Goal: Information Seeking & Learning: Find specific page/section

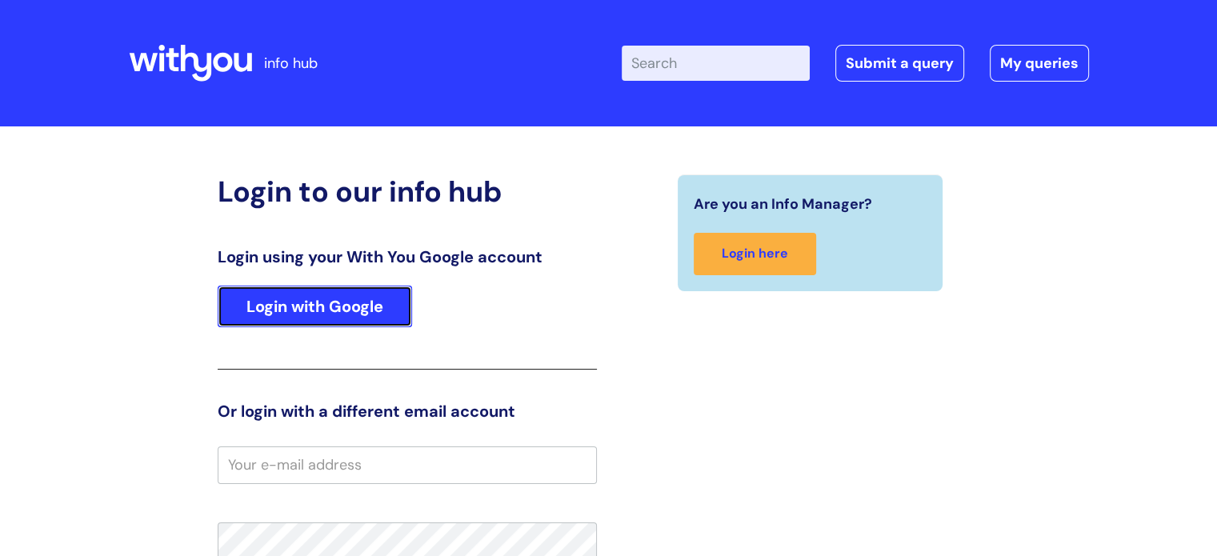
click at [302, 312] on link "Login with Google" at bounding box center [315, 307] width 194 height 42
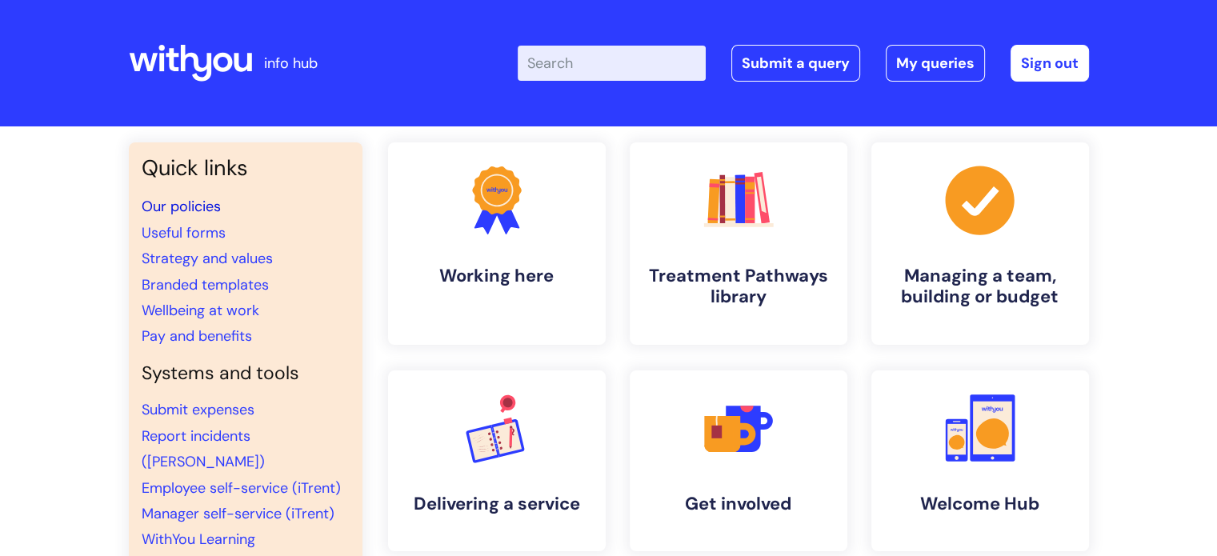
click at [192, 207] on link "Our policies" at bounding box center [181, 206] width 79 height 19
click at [578, 70] on input "Enter your search term here..." at bounding box center [612, 63] width 188 height 35
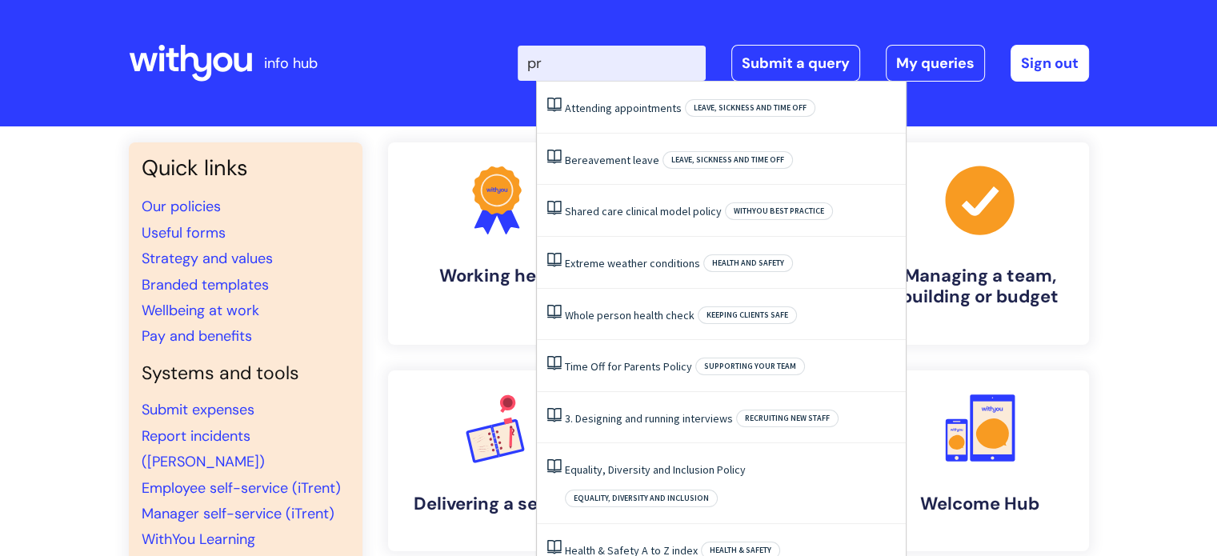
type input "p"
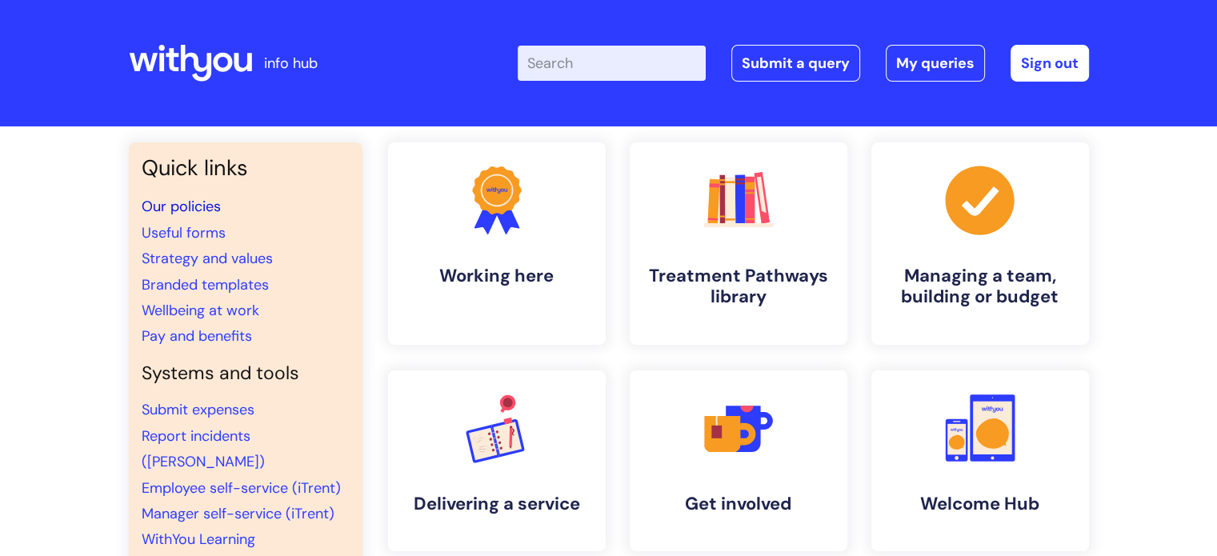
click at [210, 210] on link "Our policies" at bounding box center [181, 206] width 79 height 19
